Goal: Obtain resource: Download file/media

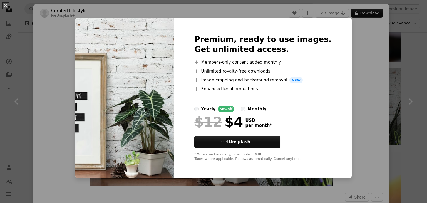
scroll to position [0, 83]
click at [7, 4] on button "An X shape" at bounding box center [5, 5] width 7 height 7
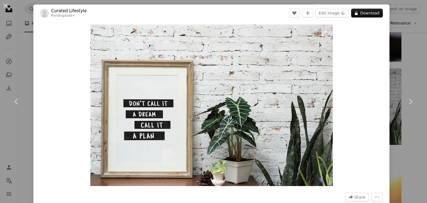
click at [305, 68] on img "Zoom in on this image" at bounding box center [211, 104] width 242 height 161
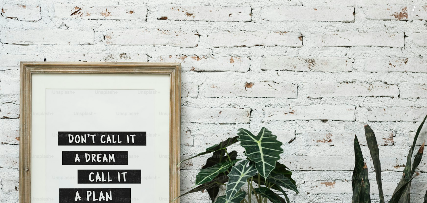
scroll to position [38, 0]
